Goal: Task Accomplishment & Management: Manage account settings

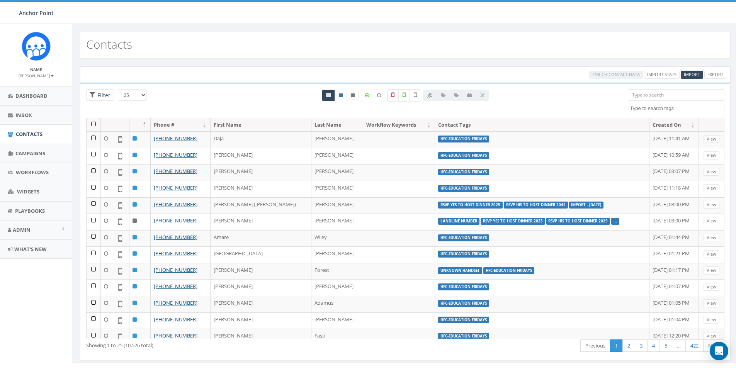
select select
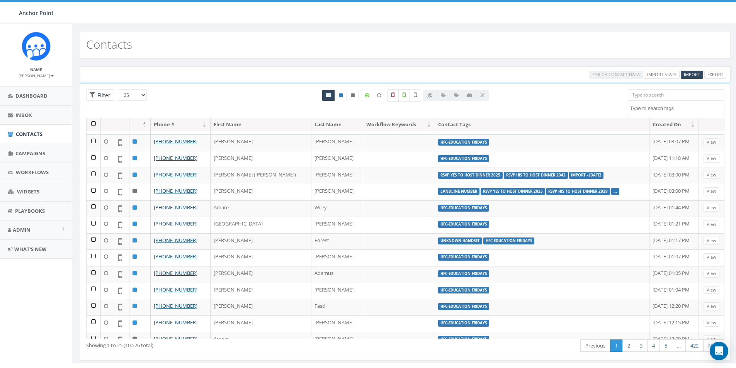
scroll to position [39, 0]
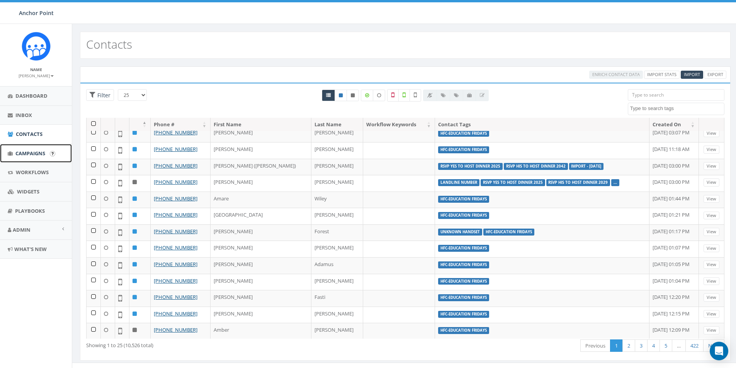
click at [26, 151] on span "Campaigns" at bounding box center [30, 153] width 30 height 7
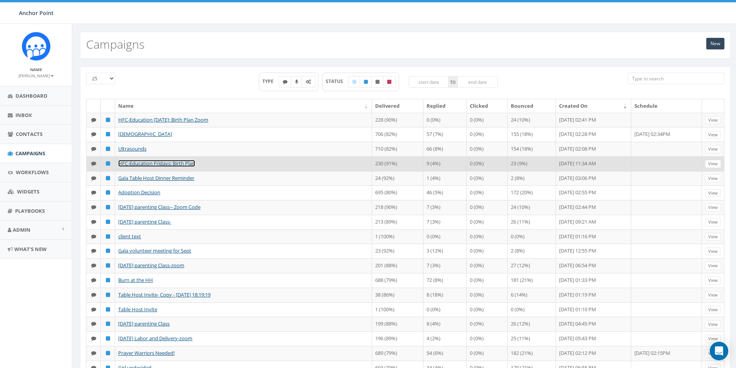
click at [158, 167] on link "HFC-Education Fridays: Birth Plan" at bounding box center [156, 163] width 77 height 7
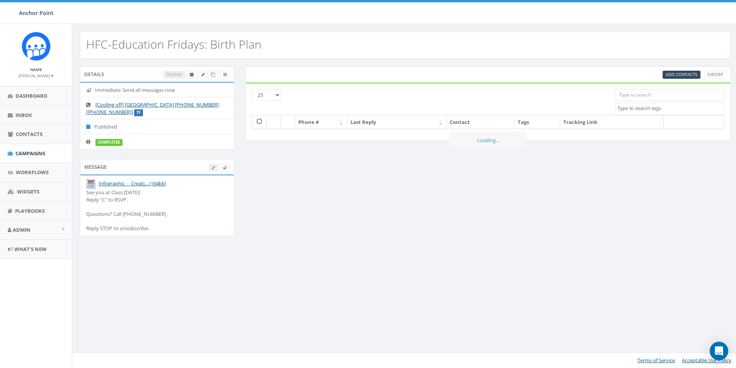
select select
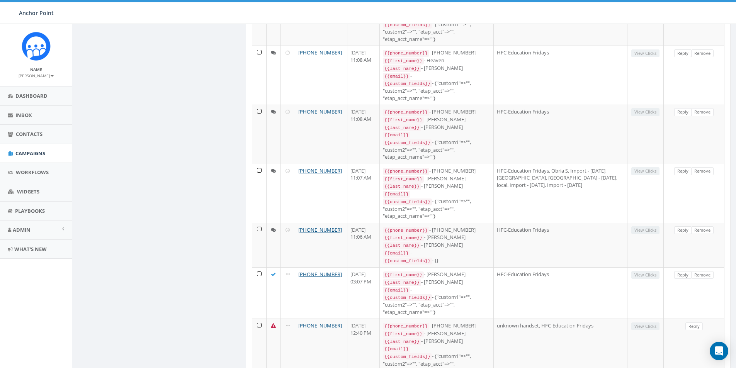
scroll to position [386, 0]
